Goal: Task Accomplishment & Management: Use online tool/utility

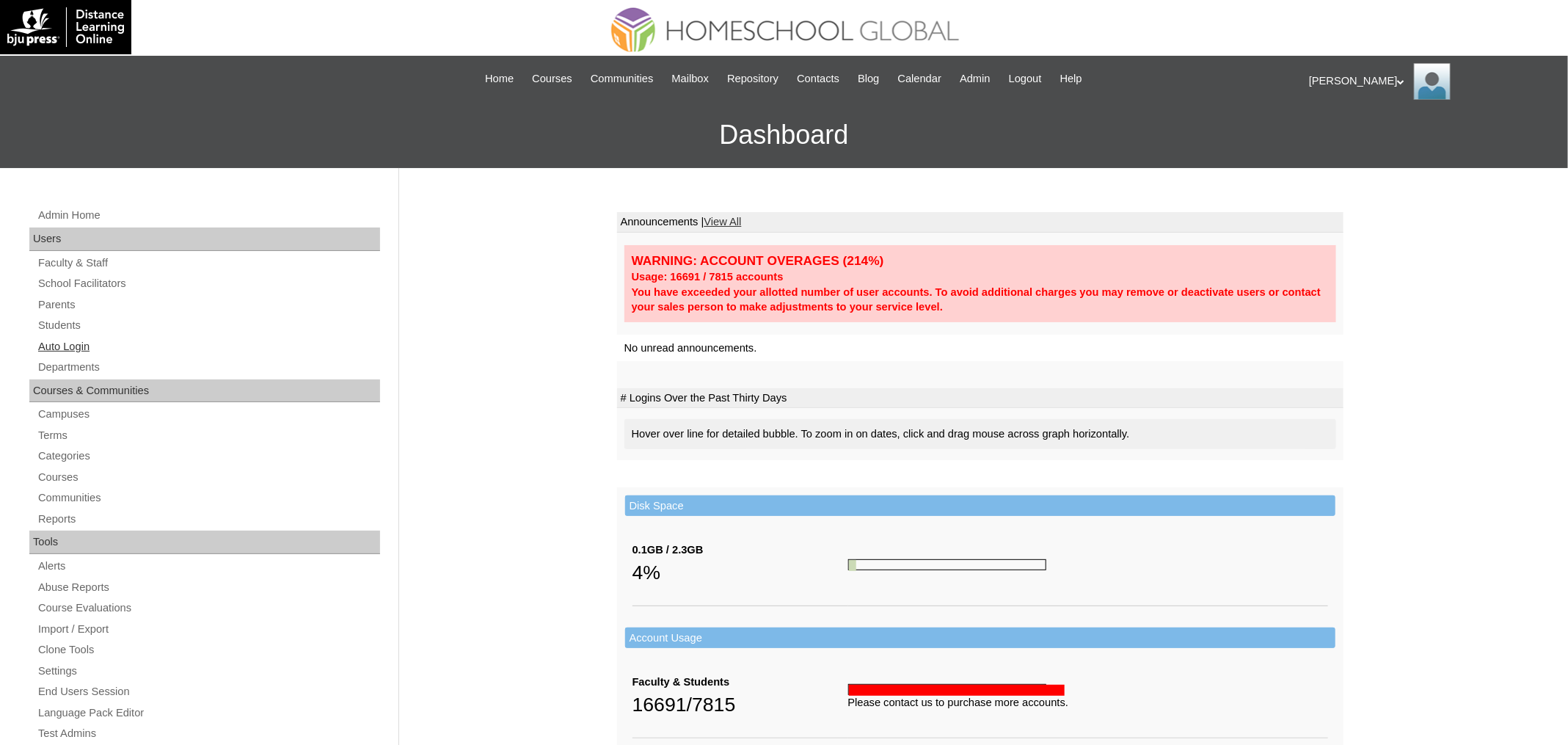
click at [95, 341] on link "Auto Login" at bounding box center [208, 347] width 343 height 18
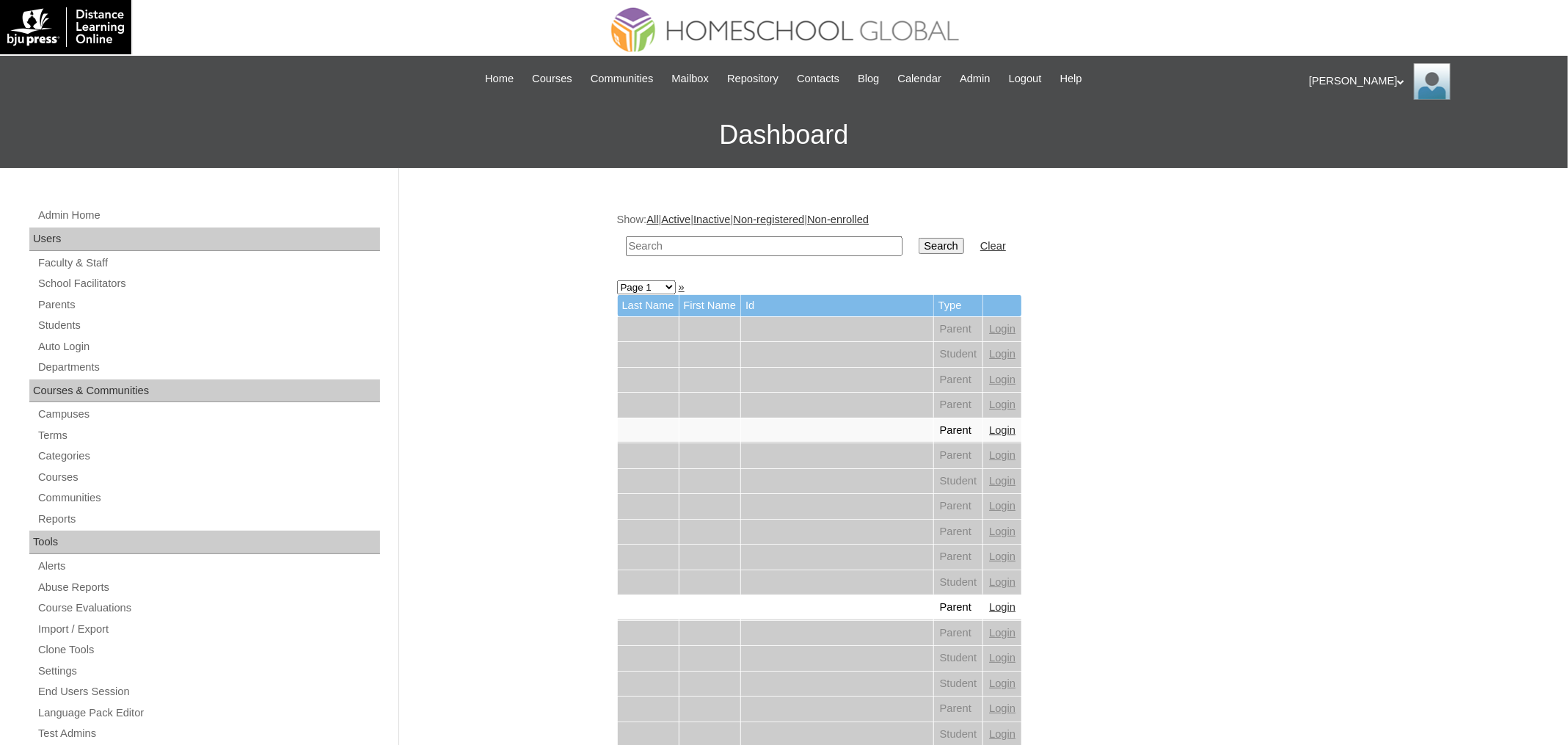
click at [733, 239] on input "text" at bounding box center [763, 247] width 276 height 20
paste input "[PERSON_NAME]"
type input "[PERSON_NAME]"
click at [919, 237] on input "Search" at bounding box center [941, 245] width 45 height 16
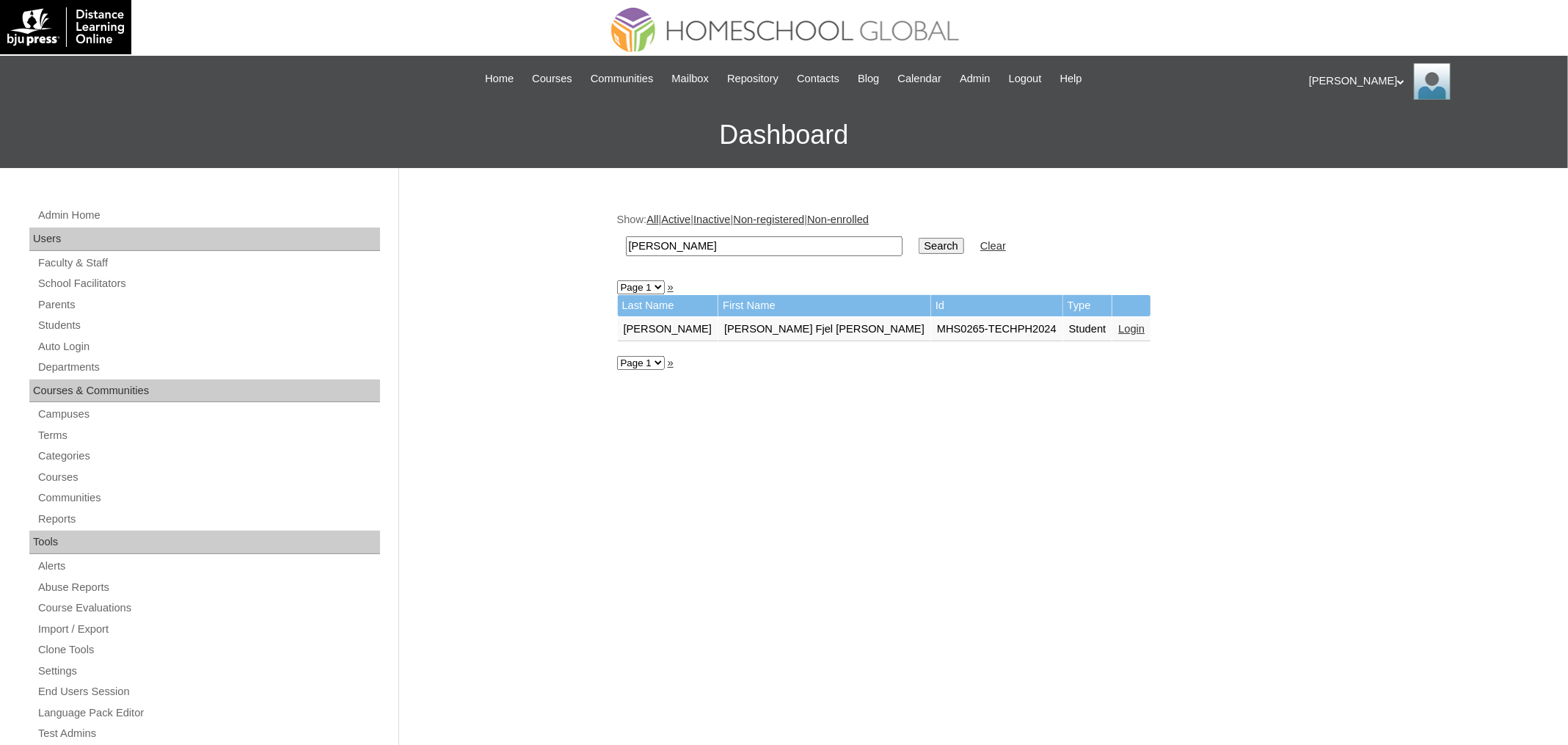
click at [1118, 325] on link "Login" at bounding box center [1131, 328] width 26 height 11
